Goal: Navigation & Orientation: Find specific page/section

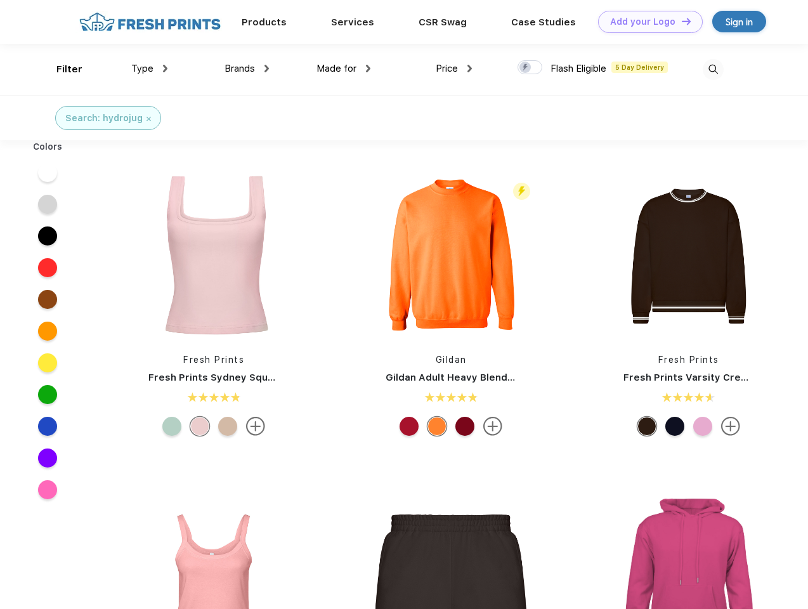
click at [646, 22] on link "Add your Logo Design Tool" at bounding box center [650, 22] width 105 height 22
click at [0, 0] on div "Design Tool" at bounding box center [0, 0] width 0 height 0
click at [681, 21] on link "Add your Logo Design Tool" at bounding box center [650, 22] width 105 height 22
click at [61, 69] on div "Filter" at bounding box center [69, 69] width 26 height 15
click at [150, 69] on span "Type" at bounding box center [142, 68] width 22 height 11
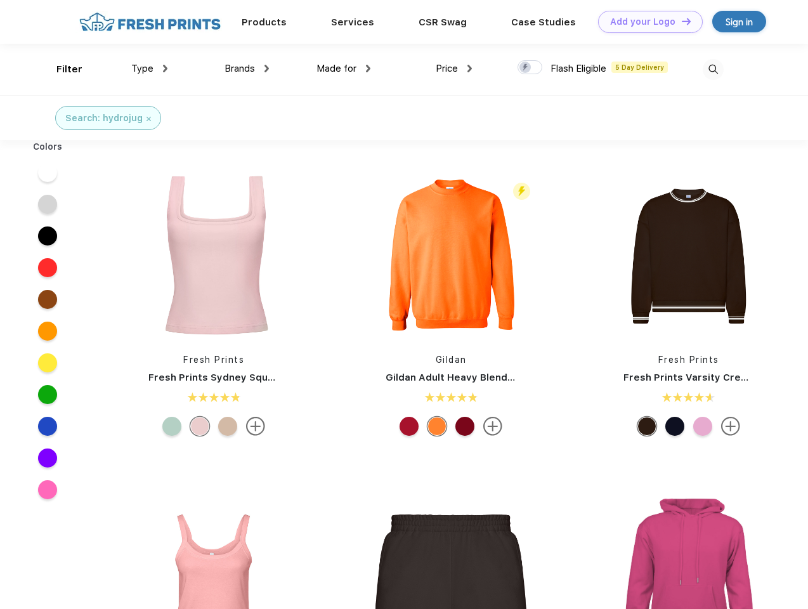
click at [247, 69] on span "Brands" at bounding box center [240, 68] width 30 height 11
click at [344, 69] on span "Made for" at bounding box center [337, 68] width 40 height 11
click at [454, 69] on span "Price" at bounding box center [447, 68] width 22 height 11
click at [530, 68] on div at bounding box center [530, 67] width 25 height 14
click at [526, 68] on input "checkbox" at bounding box center [522, 64] width 8 height 8
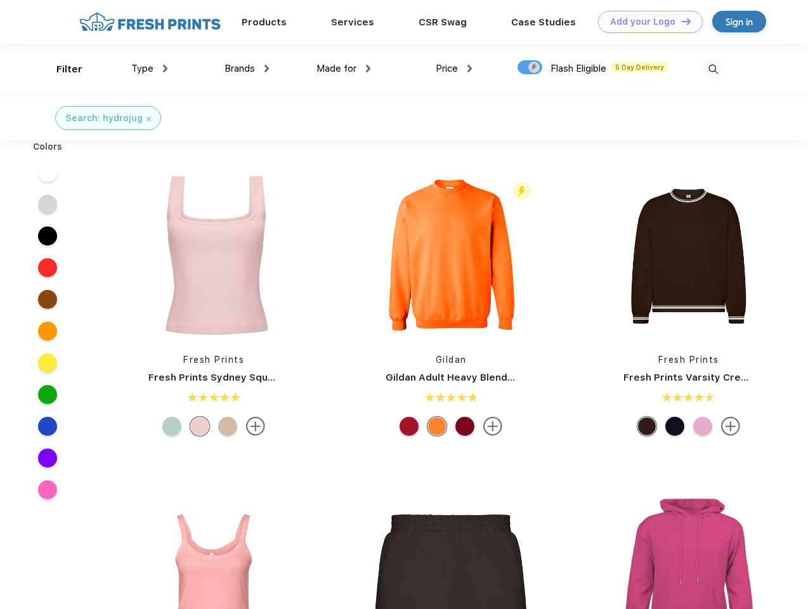
click at [713, 69] on img at bounding box center [713, 69] width 21 height 21
